Goal: Feedback & Contribution: Leave review/rating

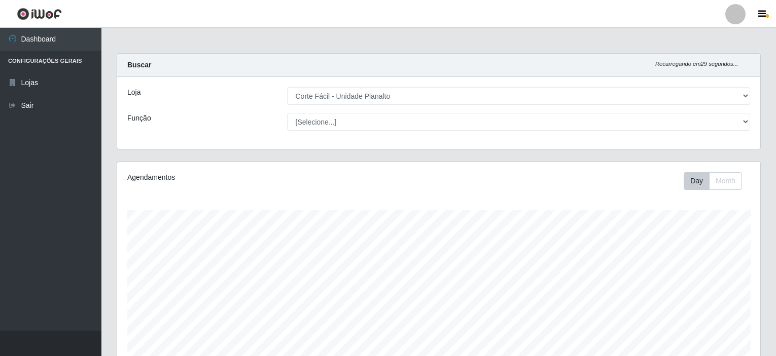
select select "202"
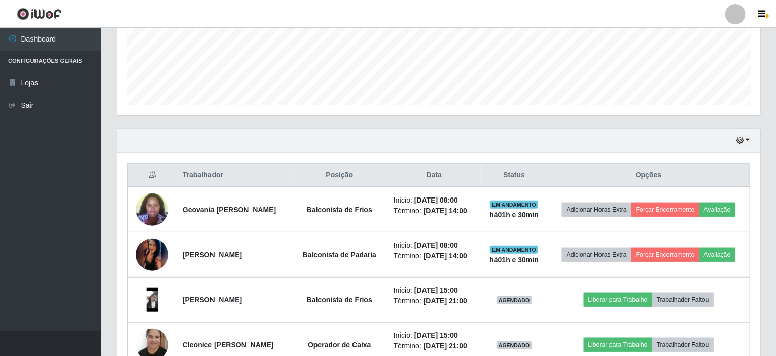
scroll to position [236, 0]
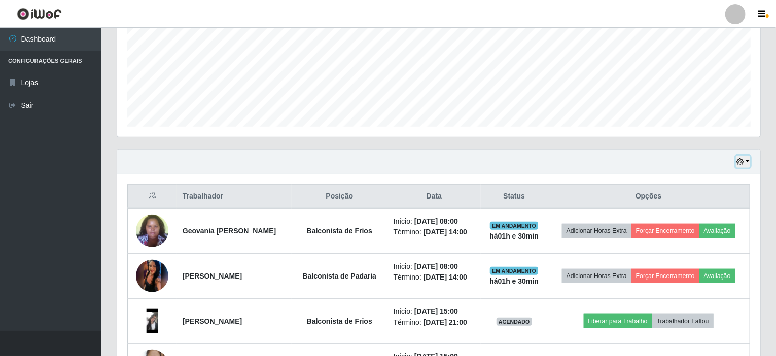
click at [749, 160] on button "button" at bounding box center [743, 162] width 14 height 12
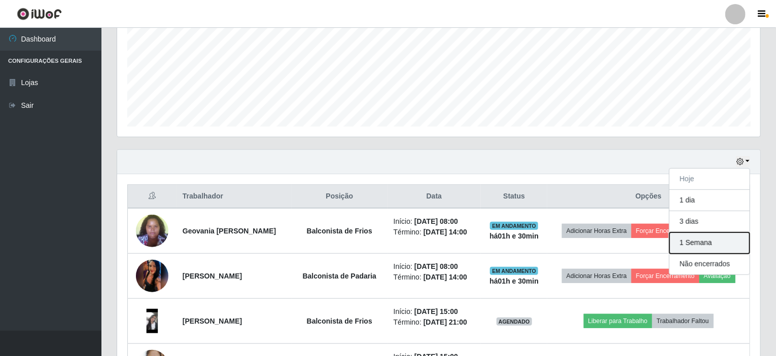
click at [678, 244] on button "1 Semana" at bounding box center [709, 243] width 80 height 21
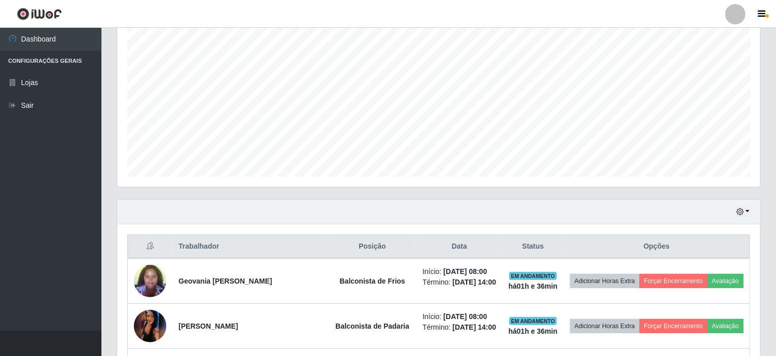
scroll to position [185, 0]
click at [747, 210] on button "button" at bounding box center [743, 213] width 14 height 12
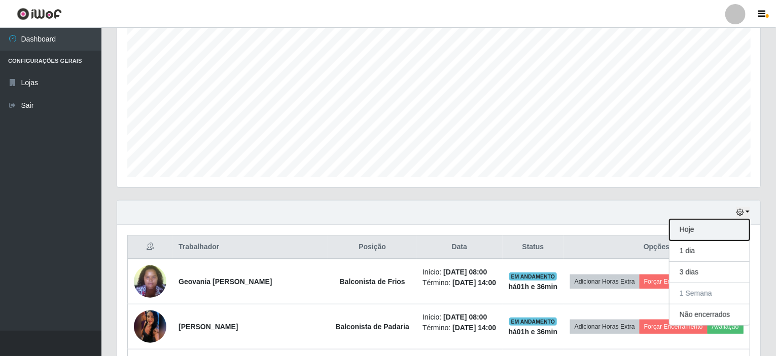
click at [697, 237] on button "Hoje" at bounding box center [709, 230] width 80 height 21
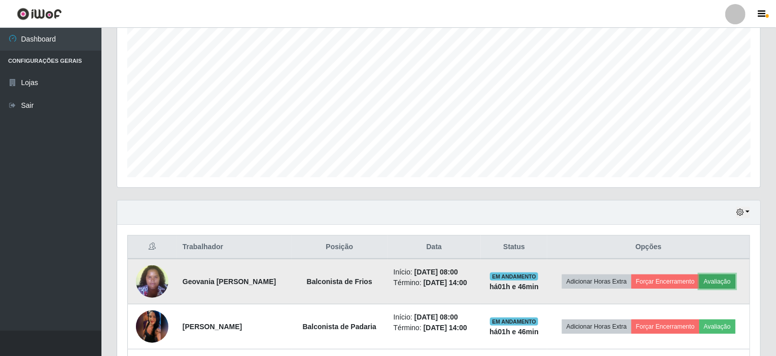
click at [716, 281] on button "Avaliação" at bounding box center [717, 282] width 36 height 14
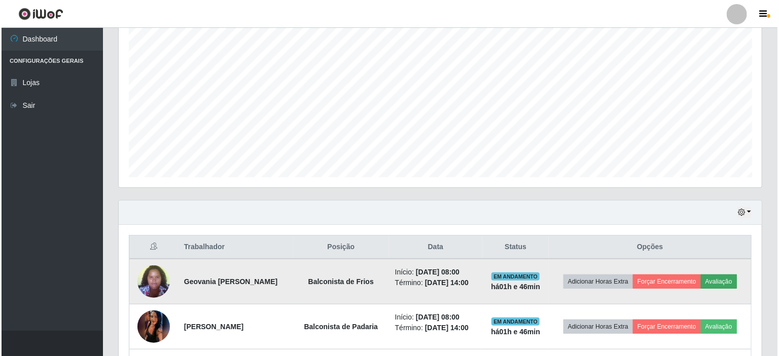
scroll to position [210, 639]
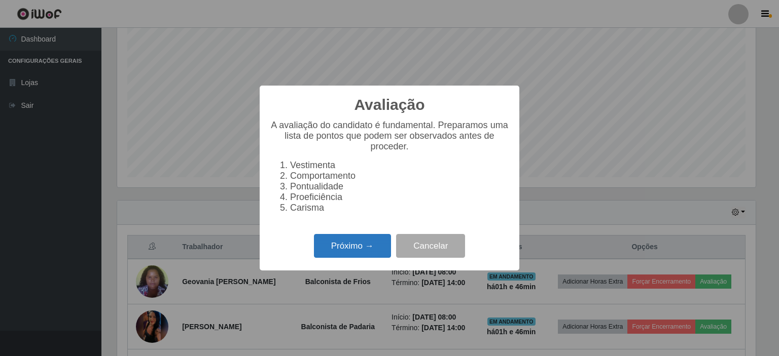
click at [343, 254] on button "Próximo →" at bounding box center [352, 246] width 77 height 24
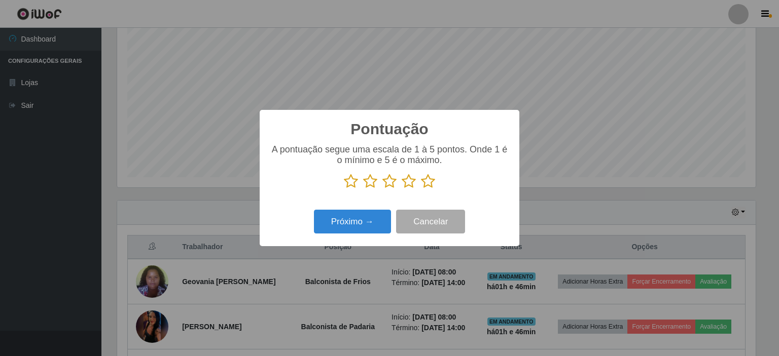
click at [353, 182] on icon at bounding box center [351, 181] width 14 height 15
click at [344, 189] on input "radio" at bounding box center [344, 189] width 0 height 0
click at [358, 218] on button "Próximo →" at bounding box center [352, 222] width 77 height 24
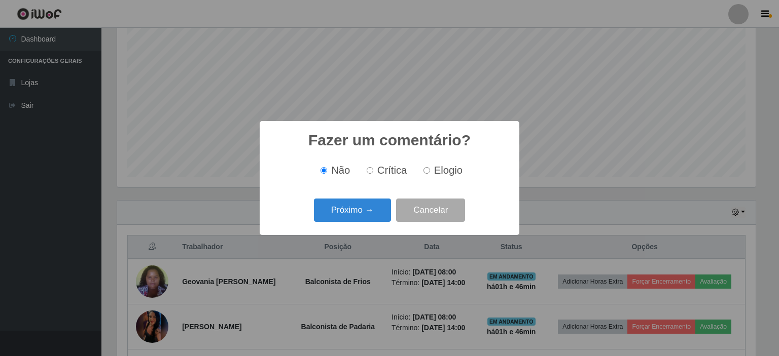
click at [373, 168] on input "Crítica" at bounding box center [370, 170] width 7 height 7
radio input "true"
click at [361, 212] on button "Próximo →" at bounding box center [352, 211] width 77 height 24
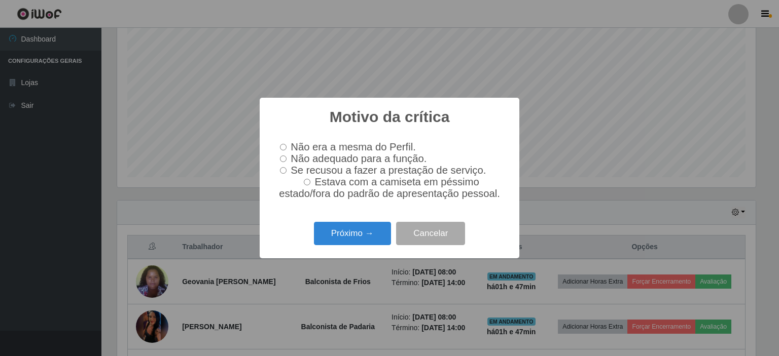
click at [287, 160] on label "Não adequado para a função." at bounding box center [351, 159] width 151 height 12
click at [286, 160] on input "Não adequado para a função." at bounding box center [283, 159] width 7 height 7
radio input "true"
click at [352, 233] on button "Próximo →" at bounding box center [352, 234] width 77 height 24
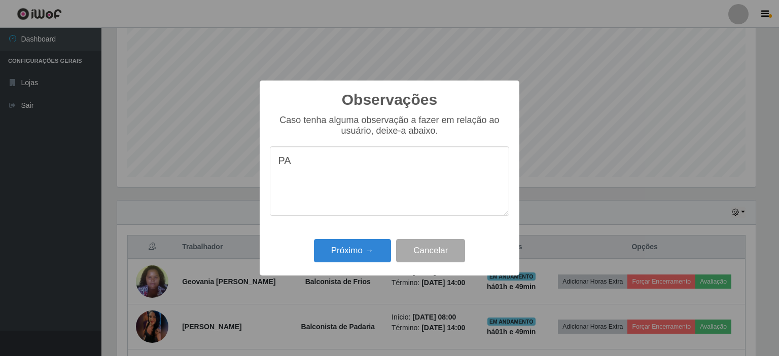
type textarea "P"
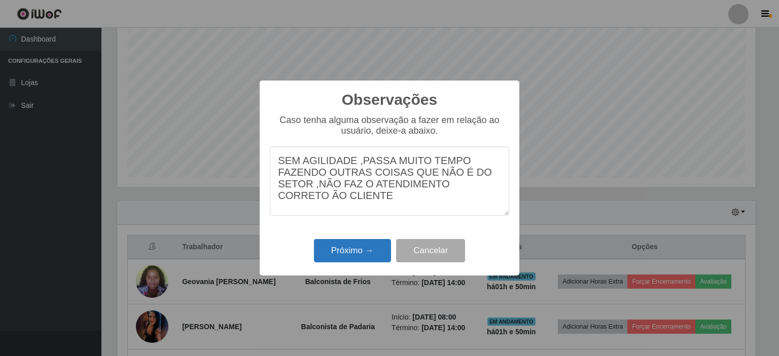
type textarea "SEM AGILIDADE ,PASSA MUITO TEMPO FAZENDO OUTRAS COISAS QUE NÃO É DO SETOR ,NÃO …"
click at [343, 244] on button "Próximo →" at bounding box center [352, 251] width 77 height 24
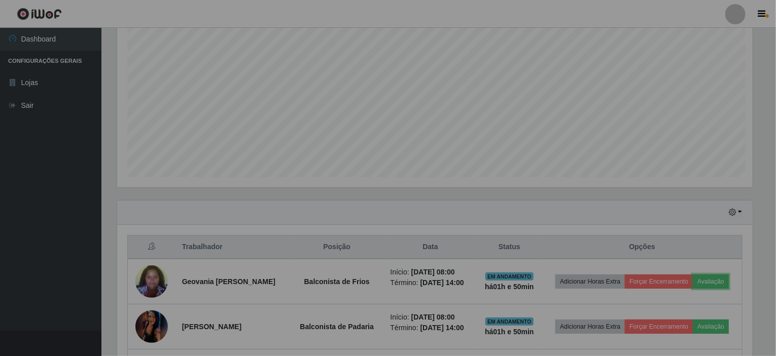
scroll to position [210, 643]
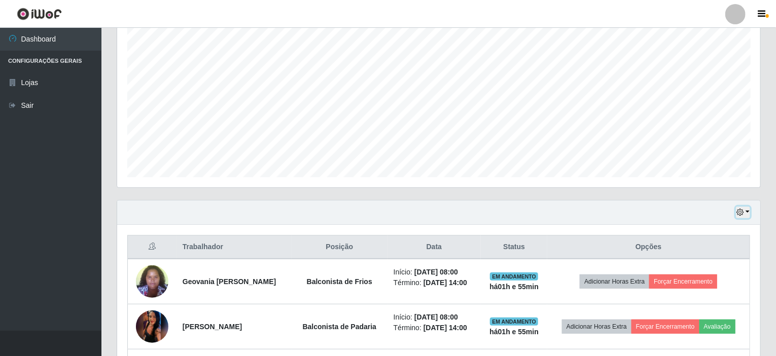
click at [748, 211] on button "button" at bounding box center [743, 213] width 14 height 12
